Goal: Task Accomplishment & Management: Complete application form

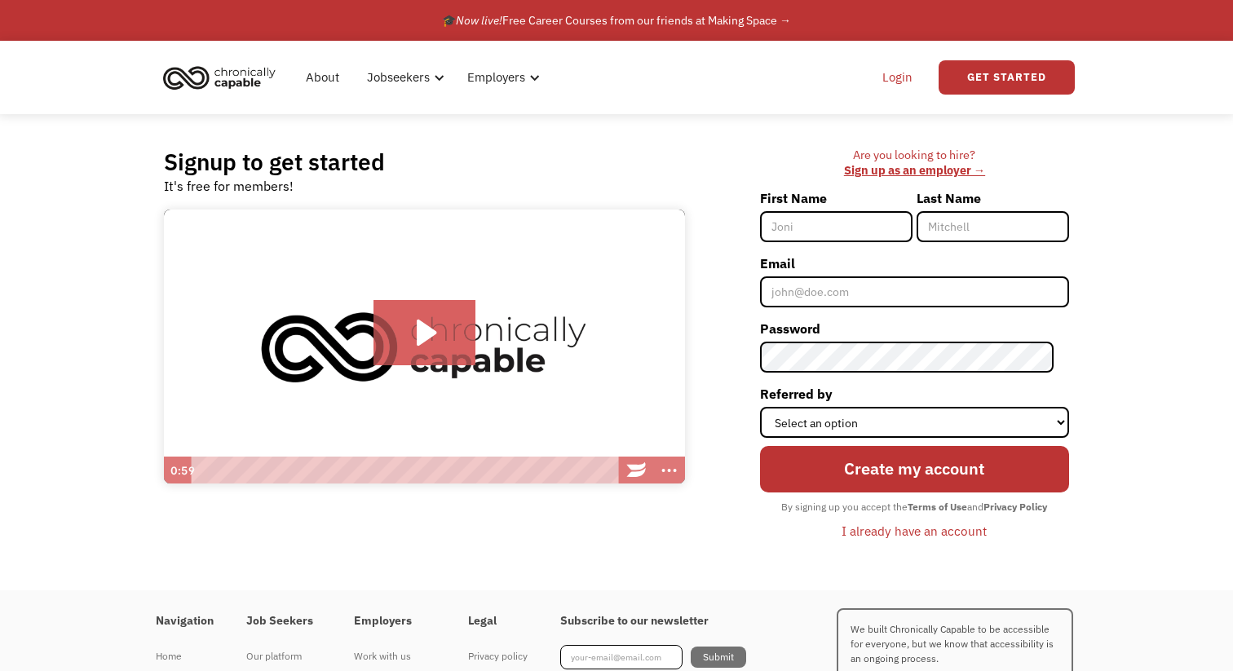
click at [899, 86] on link "Login" at bounding box center [898, 77] width 50 height 52
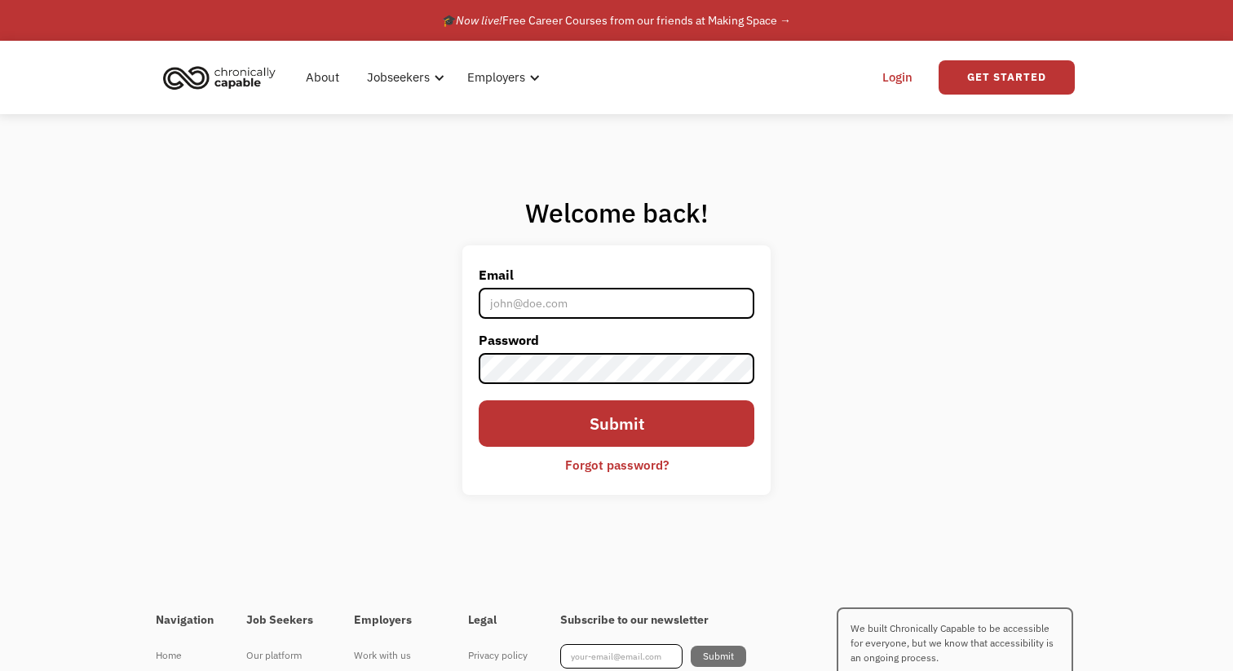
click at [609, 309] on input "Email" at bounding box center [617, 303] width 276 height 31
type input "travisyork01@gmail.com"
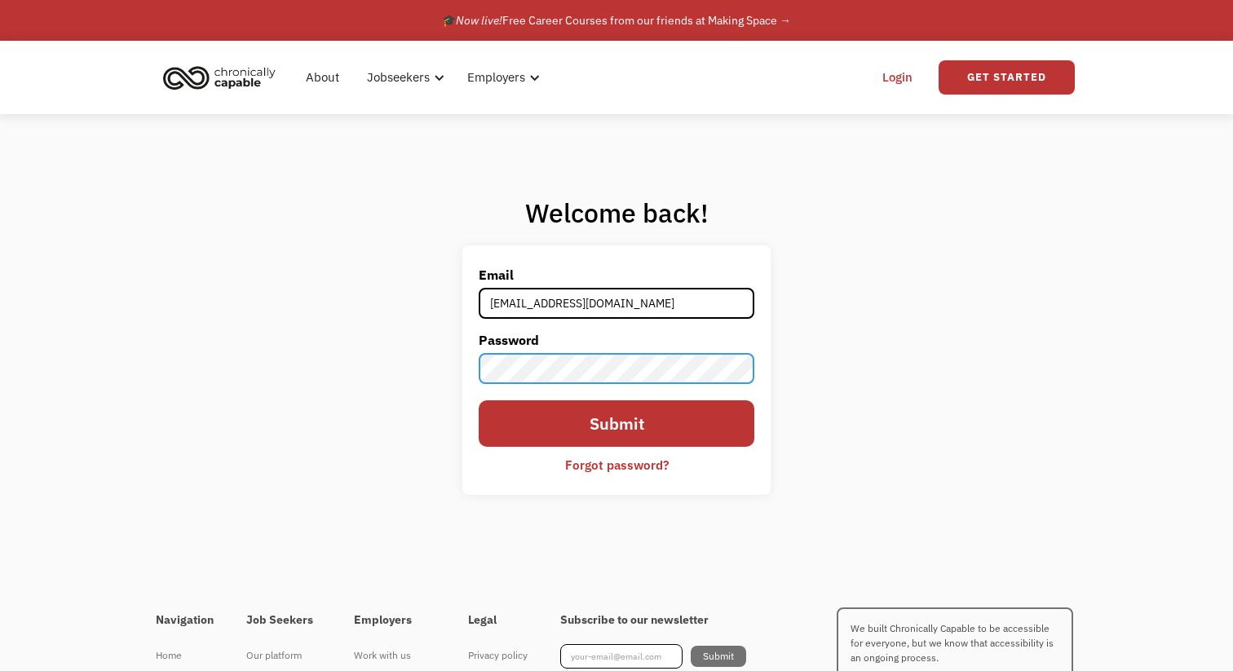
click at [479, 400] on input "Submit" at bounding box center [617, 423] width 276 height 46
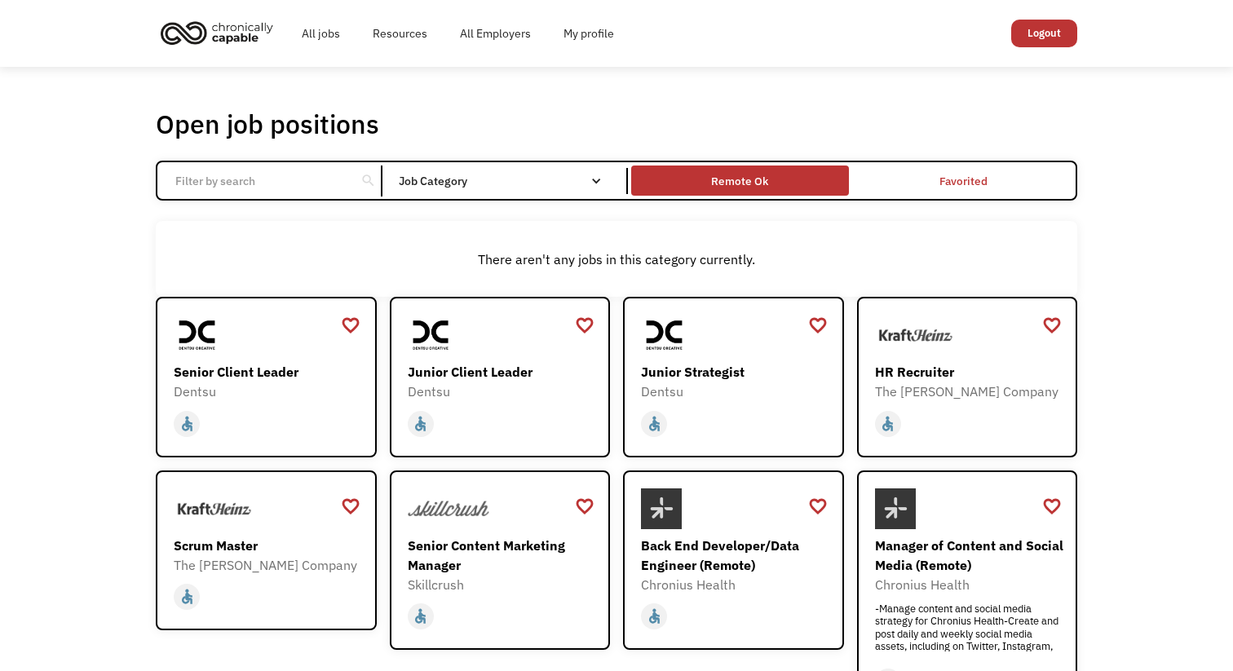
click at [749, 177] on div "Remote Ok" at bounding box center [739, 181] width 57 height 20
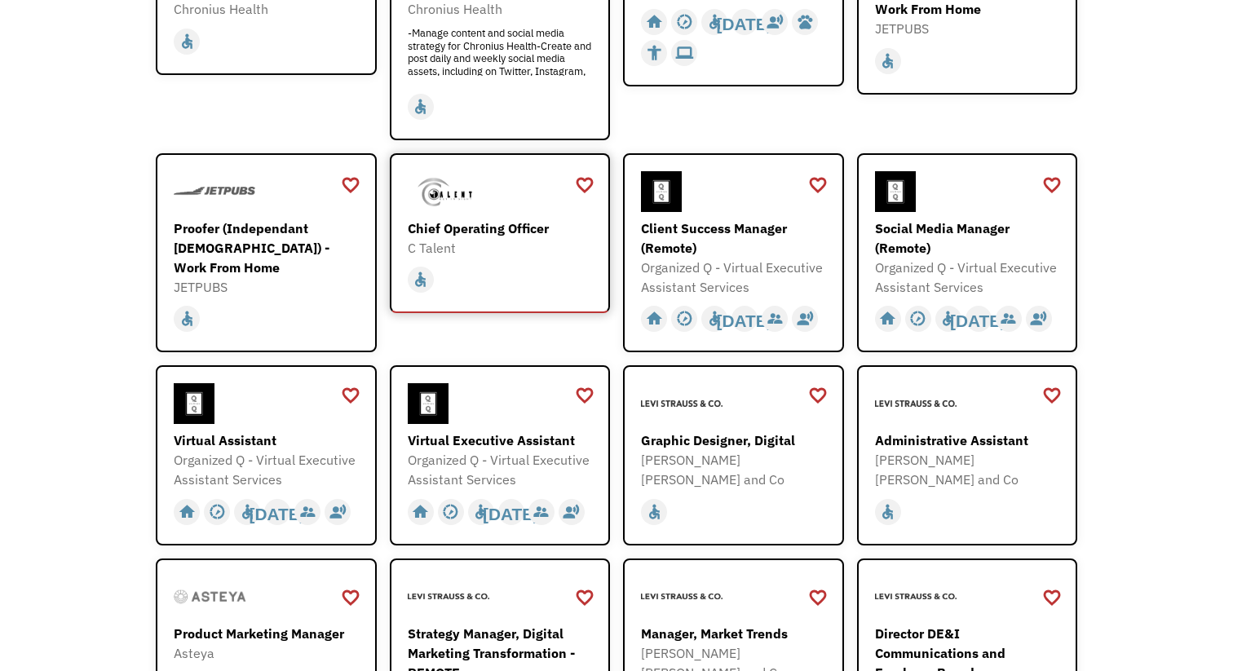
scroll to position [403, 0]
click at [961, 255] on div "Social Media Manager (Remote)" at bounding box center [969, 237] width 189 height 39
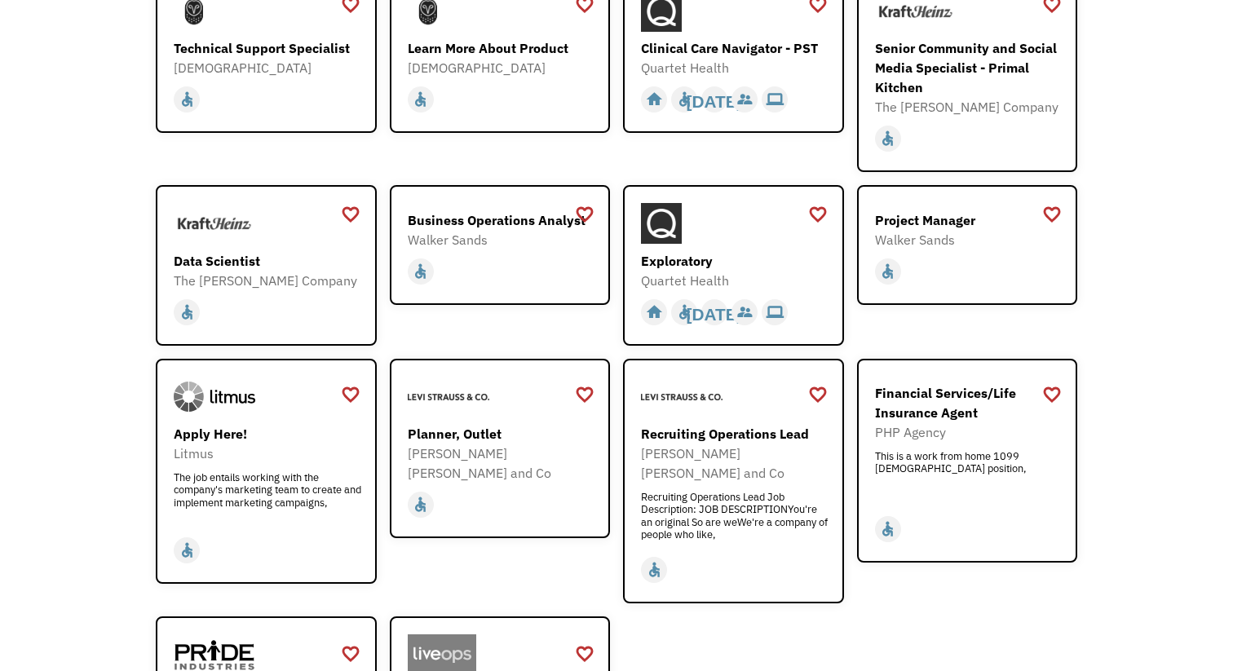
scroll to position [2069, 0]
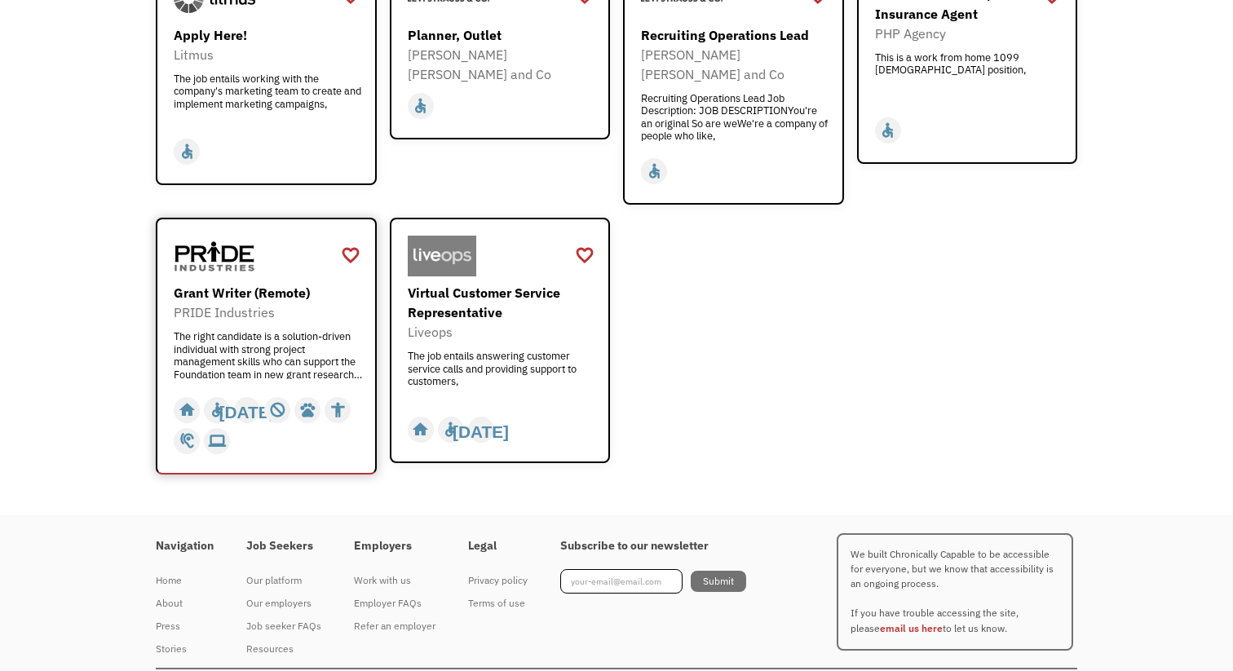
click at [256, 283] on div "Grant Writer (Remote)" at bounding box center [268, 293] width 189 height 20
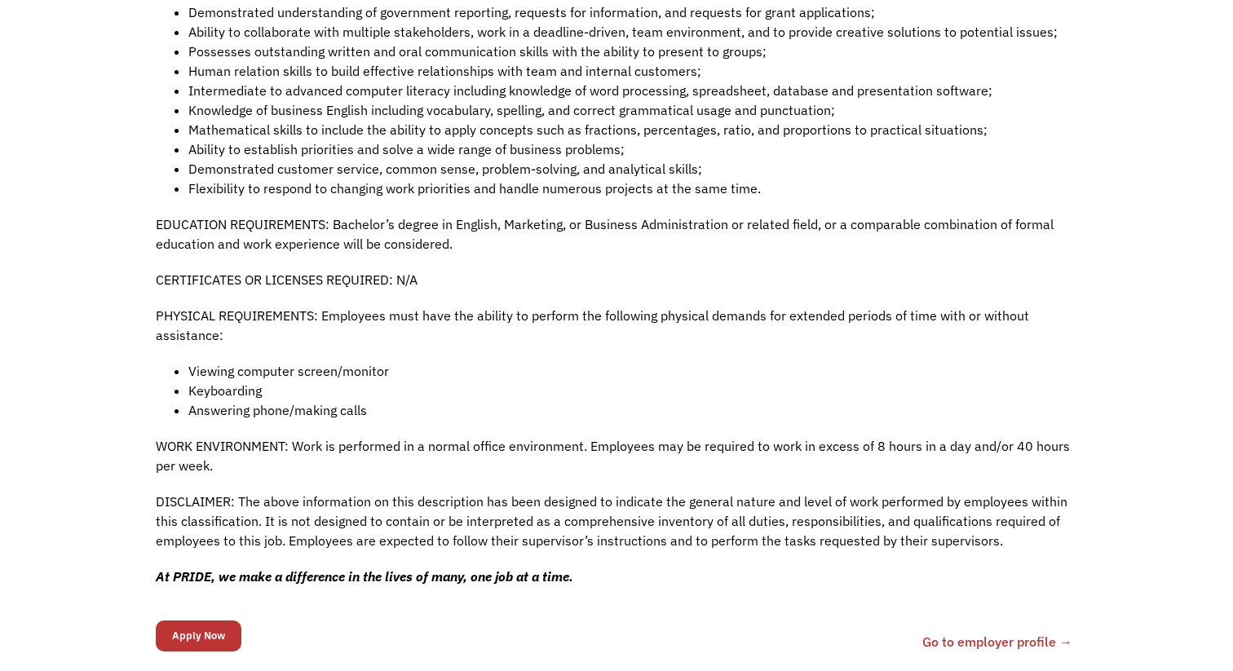
scroll to position [1201, 0]
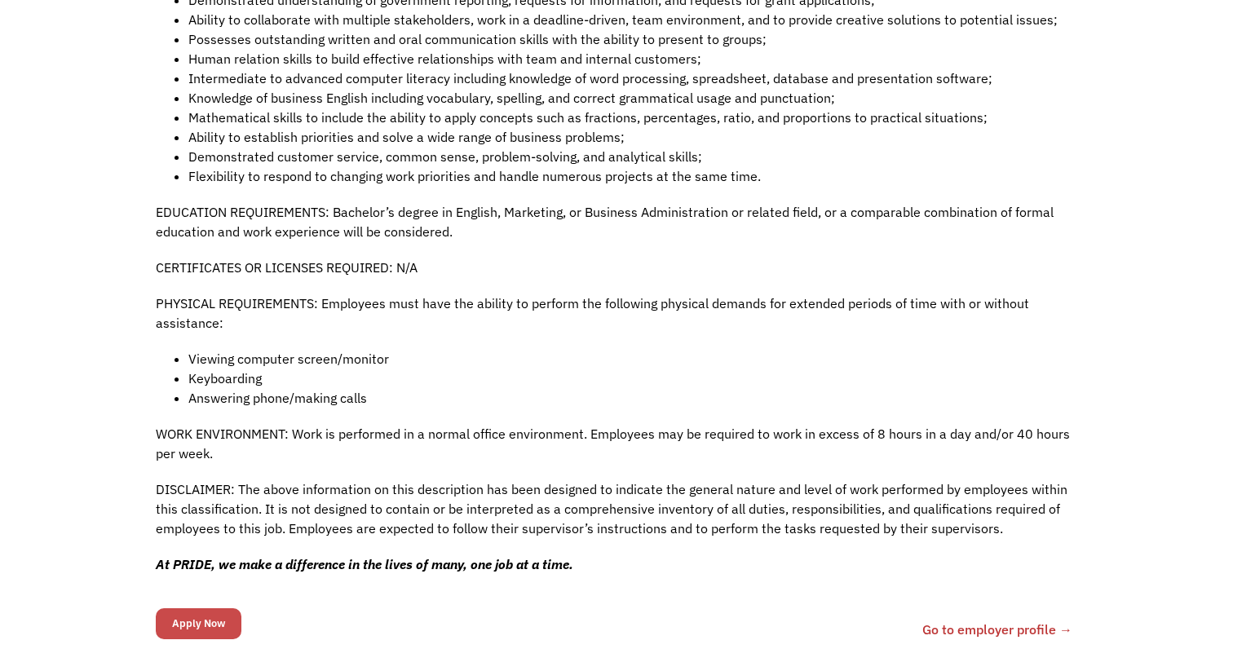
click at [215, 608] on input "Apply Now" at bounding box center [199, 623] width 86 height 31
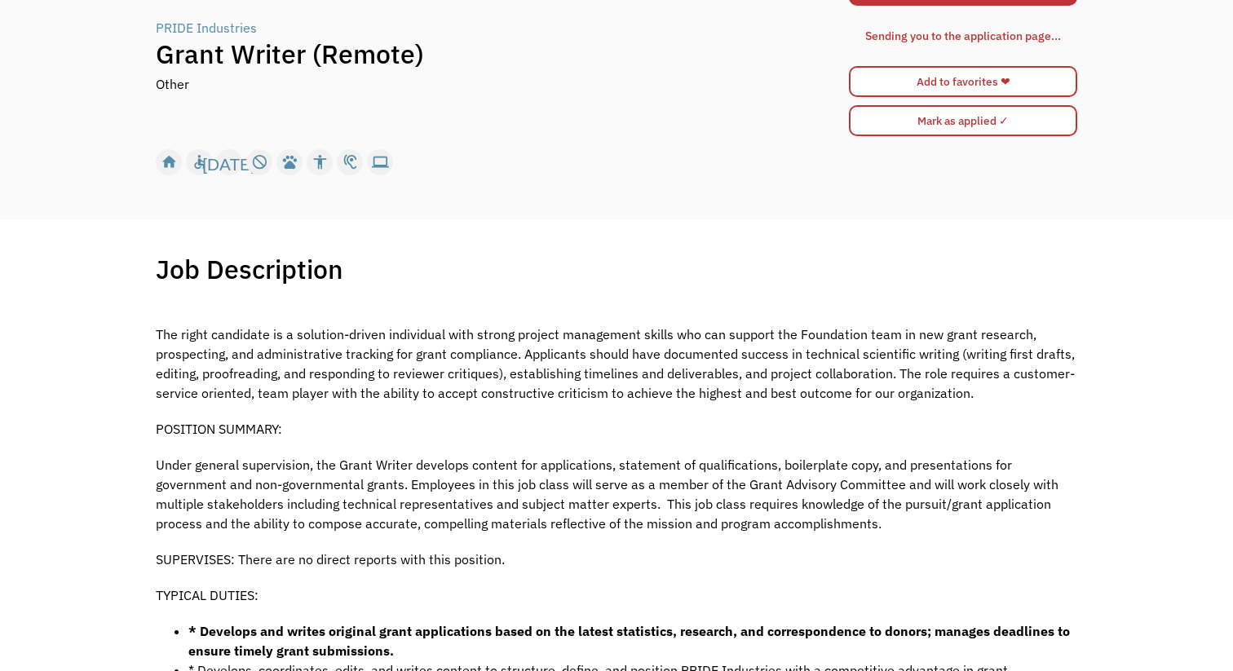
scroll to position [0, 0]
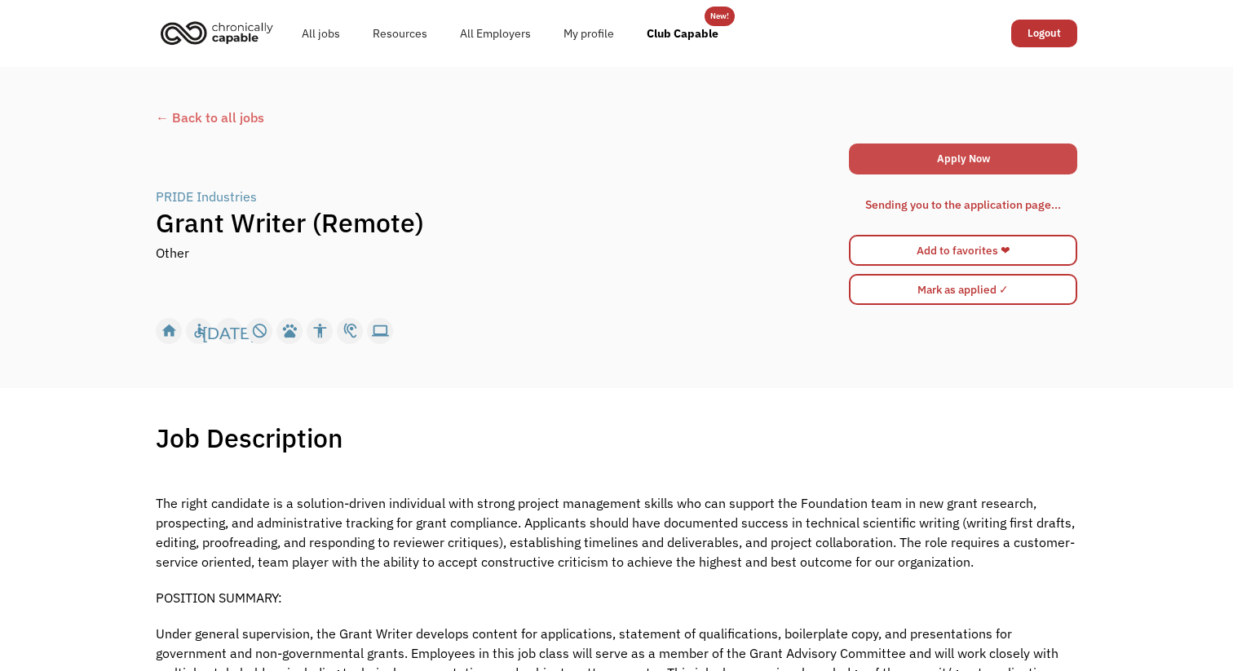
click at [943, 158] on link "Apply Now" at bounding box center [963, 159] width 228 height 31
